Goal: Information Seeking & Learning: Learn about a topic

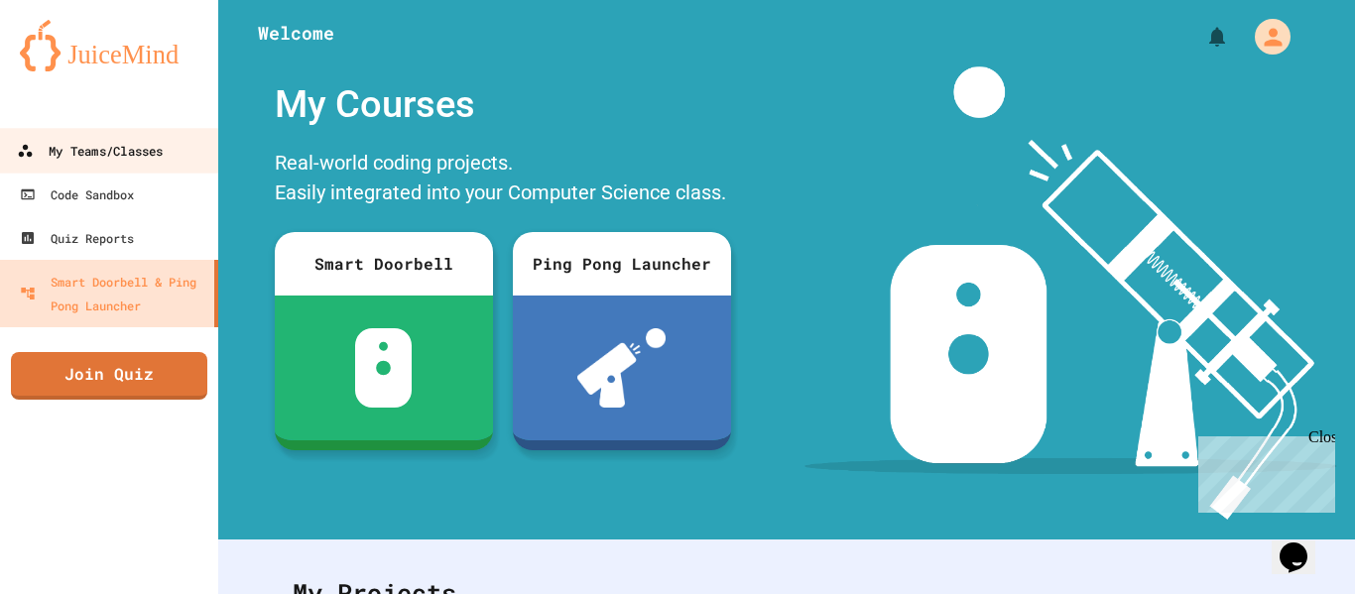
click at [95, 166] on link "My Teams/Classes" at bounding box center [109, 150] width 225 height 45
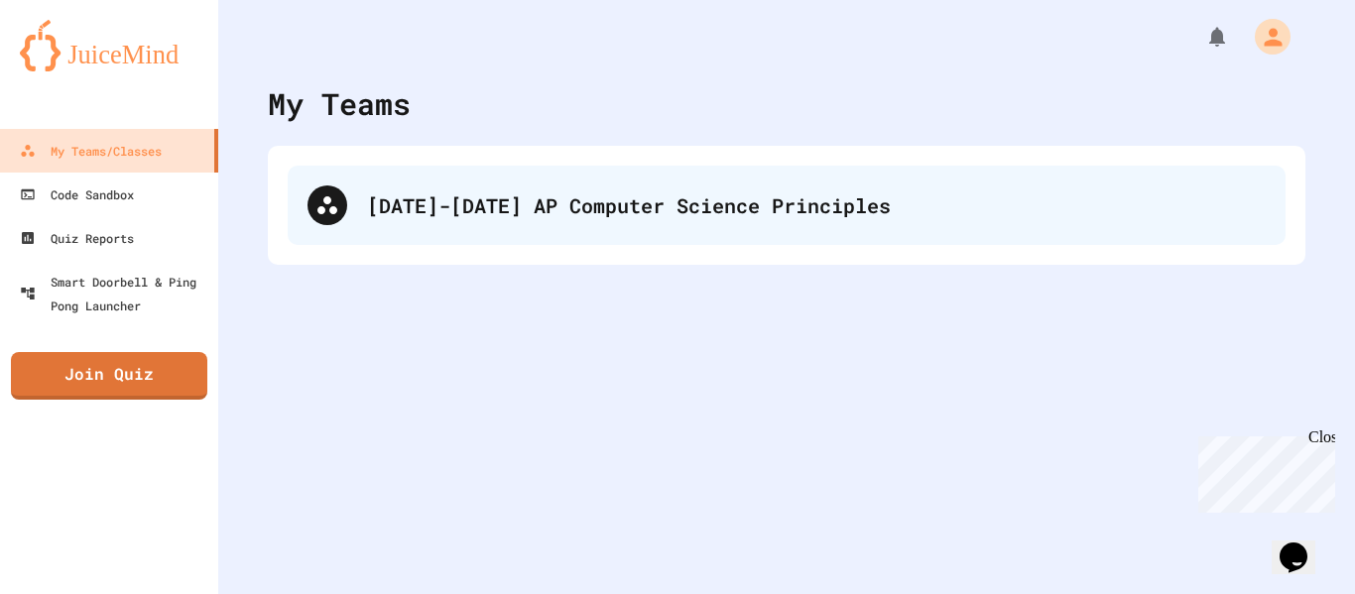
click at [376, 209] on div "[DATE]-[DATE] AP Computer Science Principles" at bounding box center [816, 205] width 899 height 30
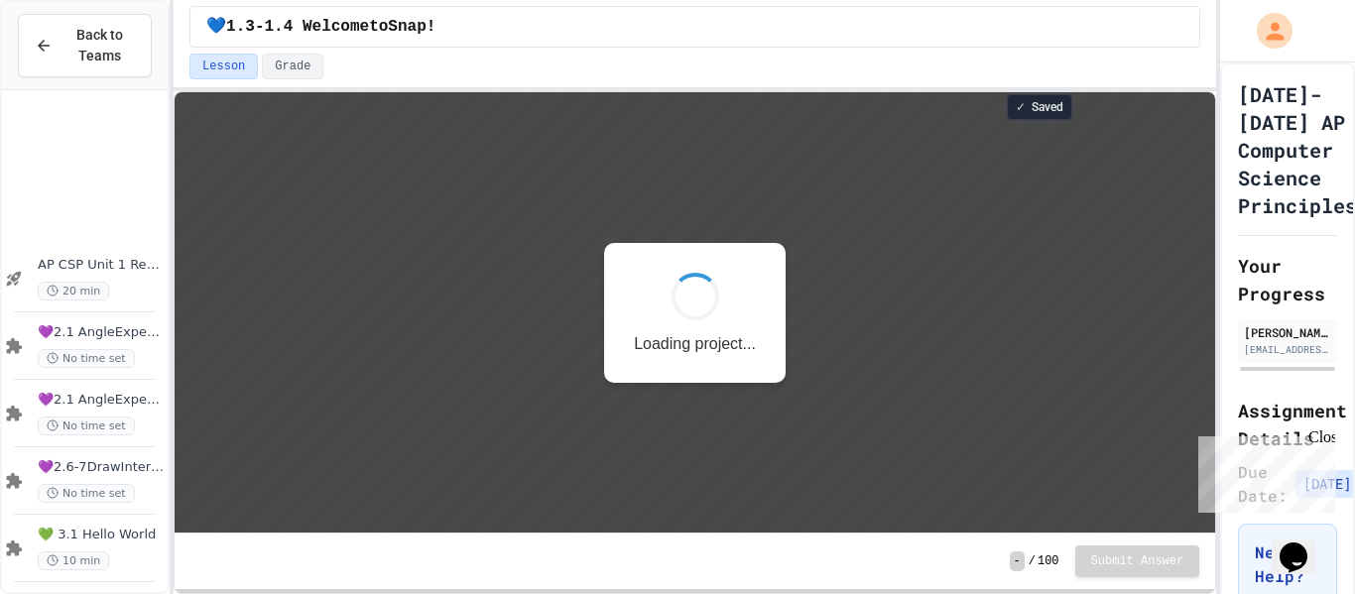
scroll to position [212, 0]
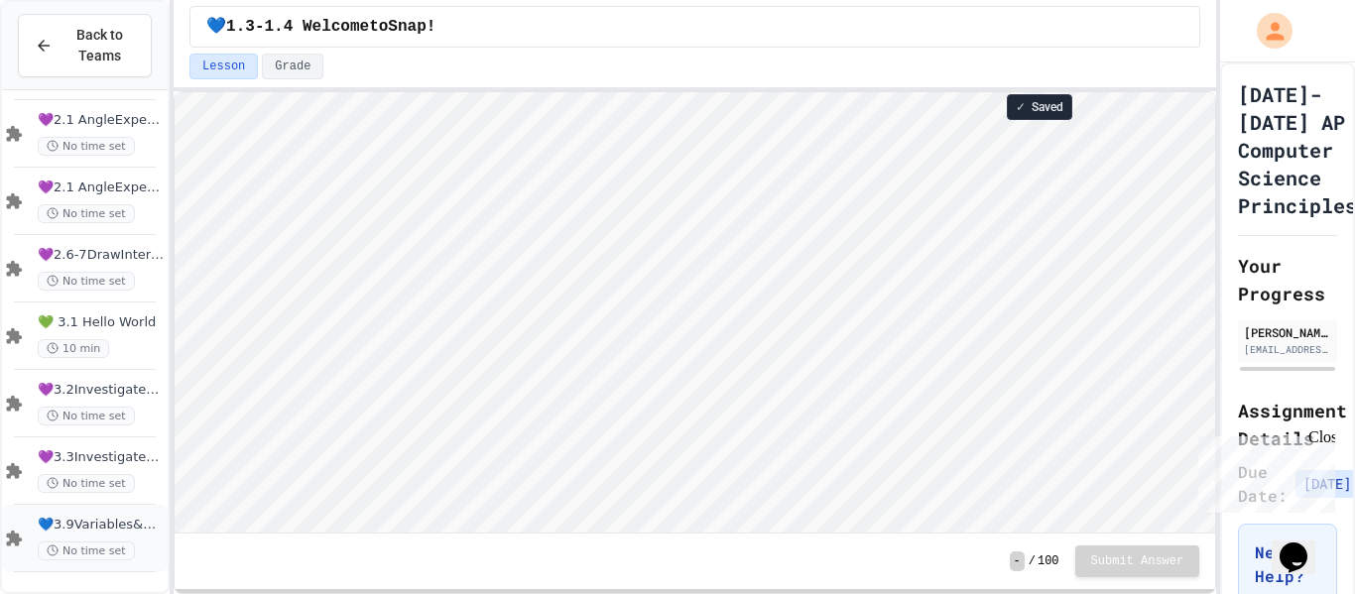
click at [25, 547] on div "💙3.9Variables&ArithmeticOp No time set" at bounding box center [85, 538] width 166 height 67
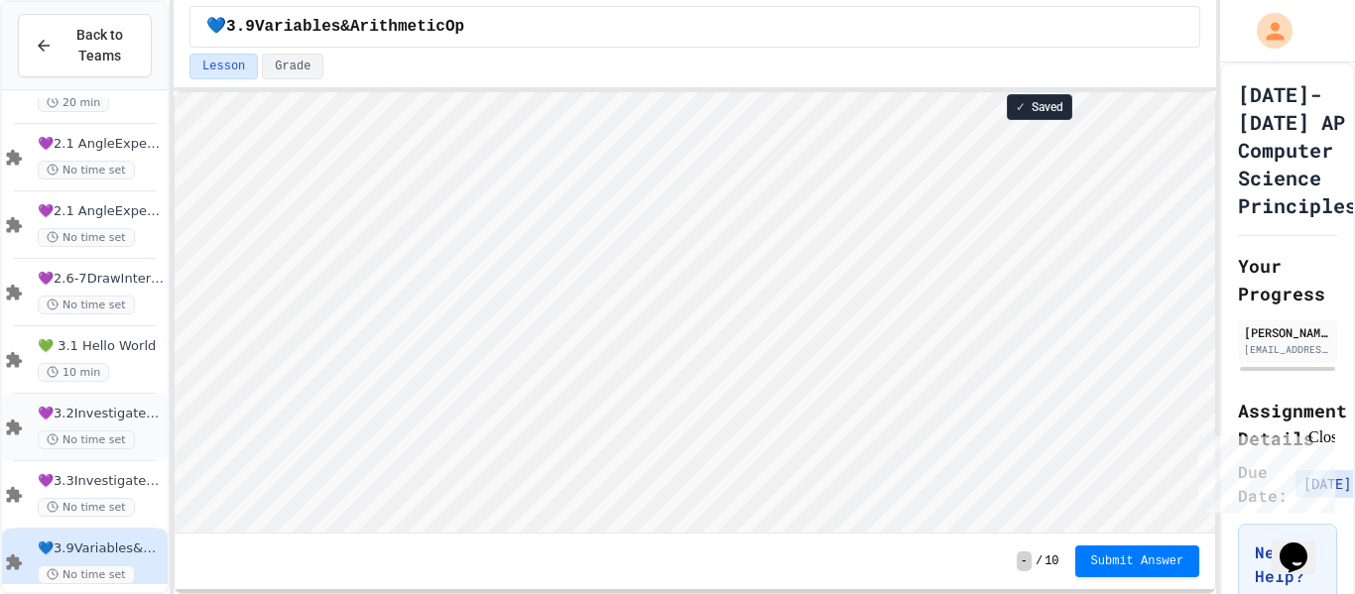
scroll to position [2, 0]
click at [669, 92] on html "Loading project... ! Error Loading Project There was an error loading the proje…" at bounding box center [695, 92] width 1040 height 0
type textarea "*"
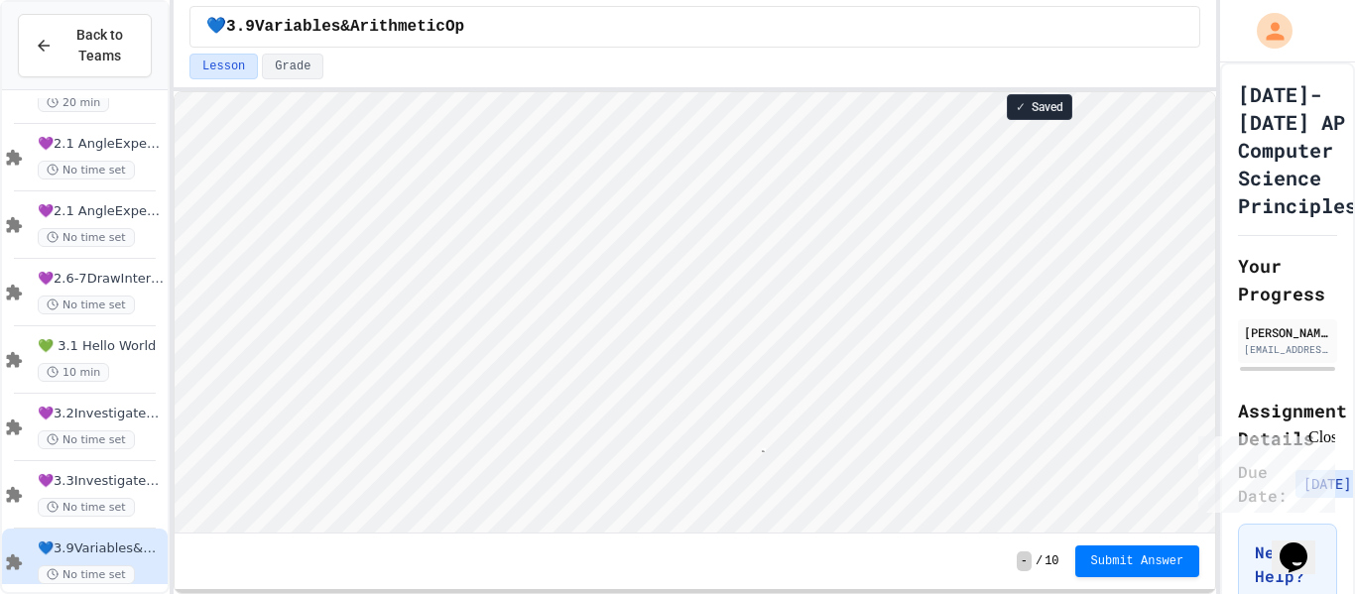
type textarea "*"
